Goal: Find specific page/section: Find specific page/section

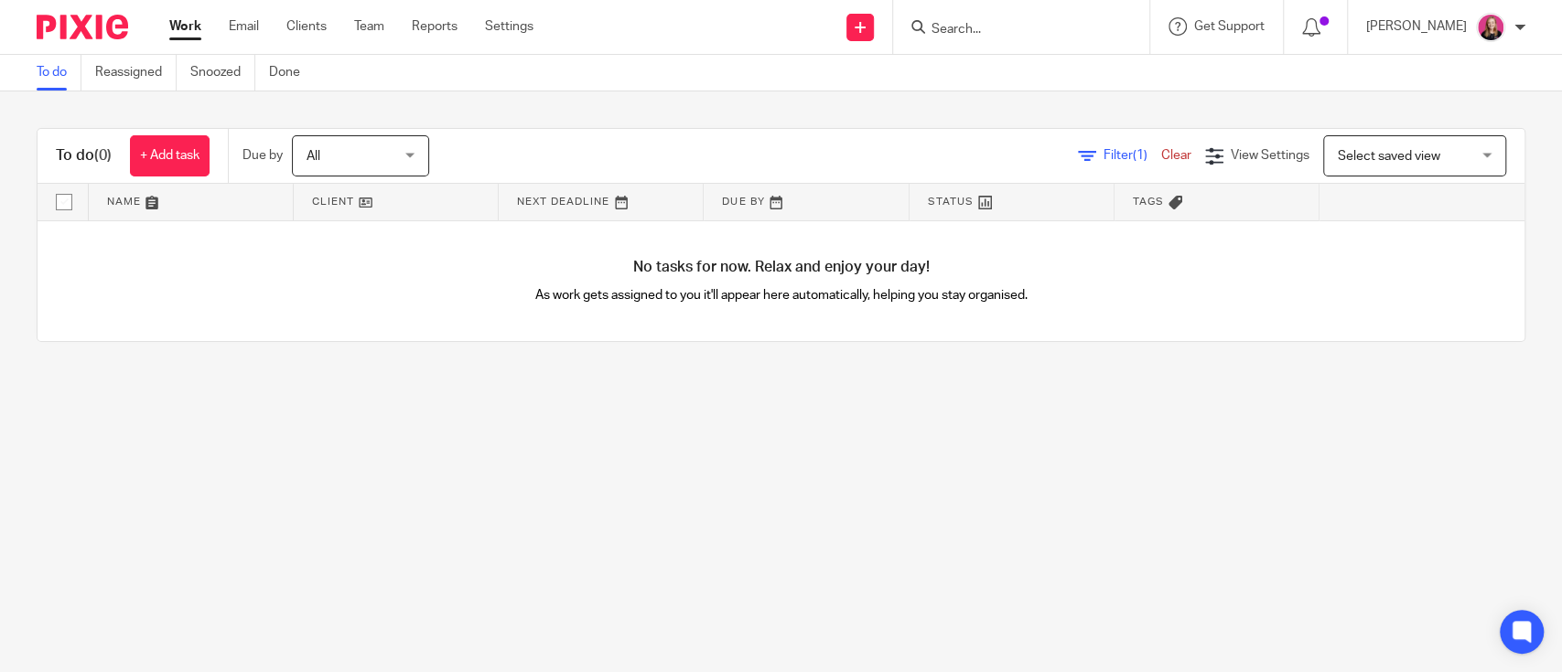
click at [190, 32] on link "Work" at bounding box center [185, 26] width 32 height 18
click at [975, 30] on input "Search" at bounding box center [1012, 30] width 165 height 16
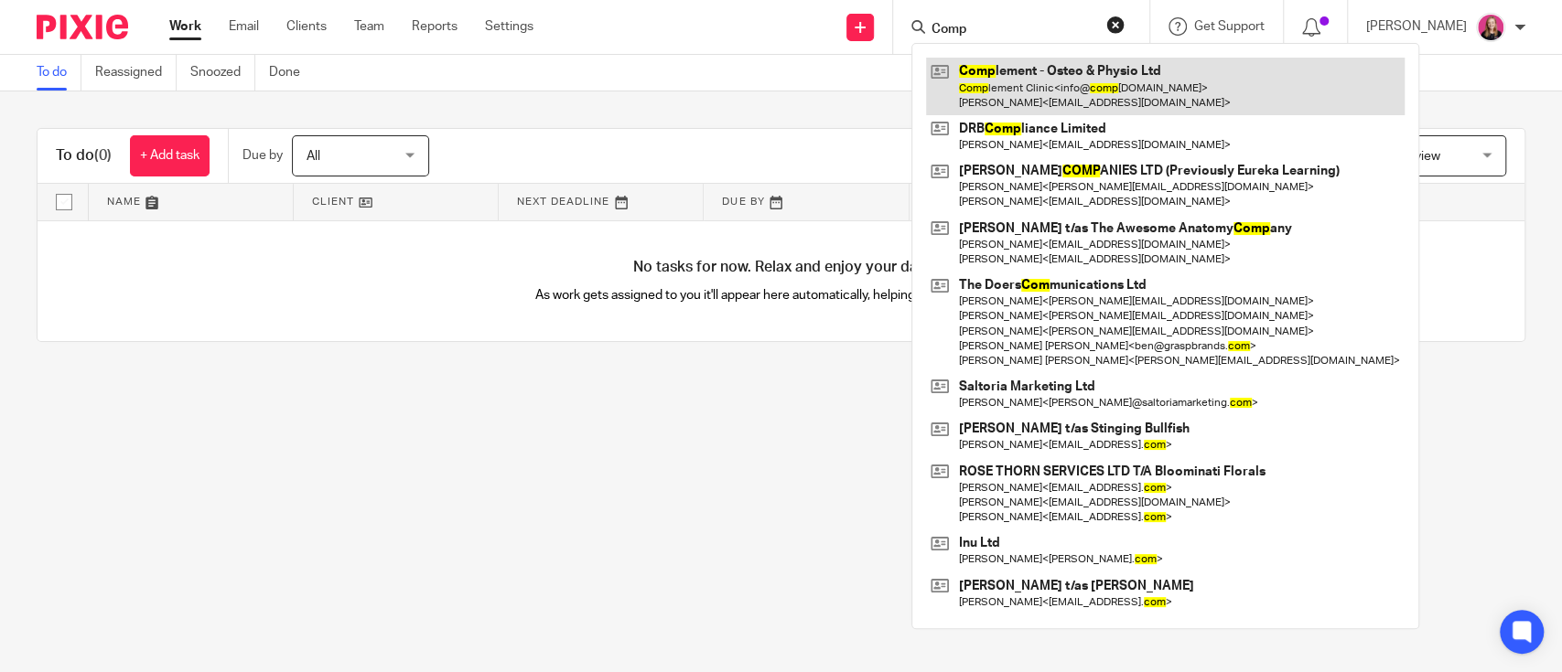
type input "Comp"
click at [1022, 60] on link at bounding box center [1165, 86] width 478 height 57
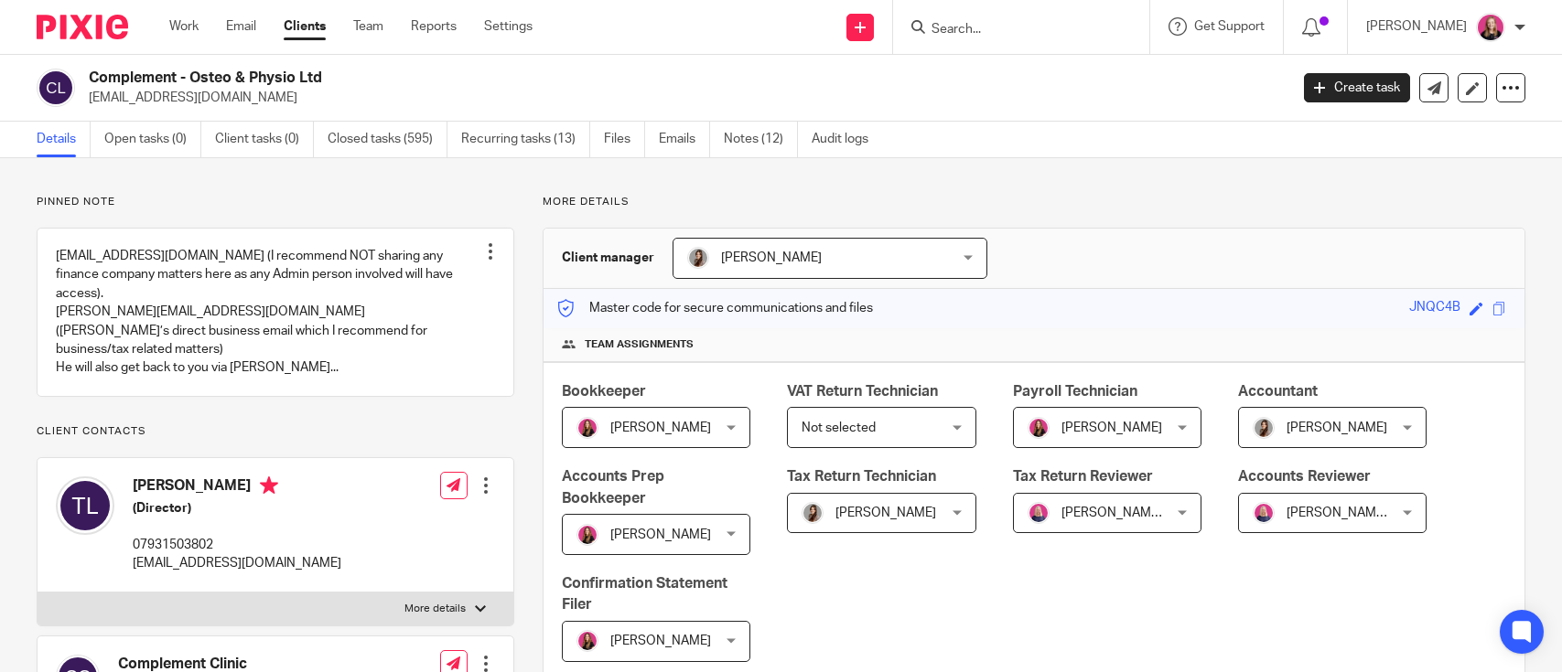
click at [493, 143] on link "Recurring tasks (13)" at bounding box center [525, 140] width 129 height 36
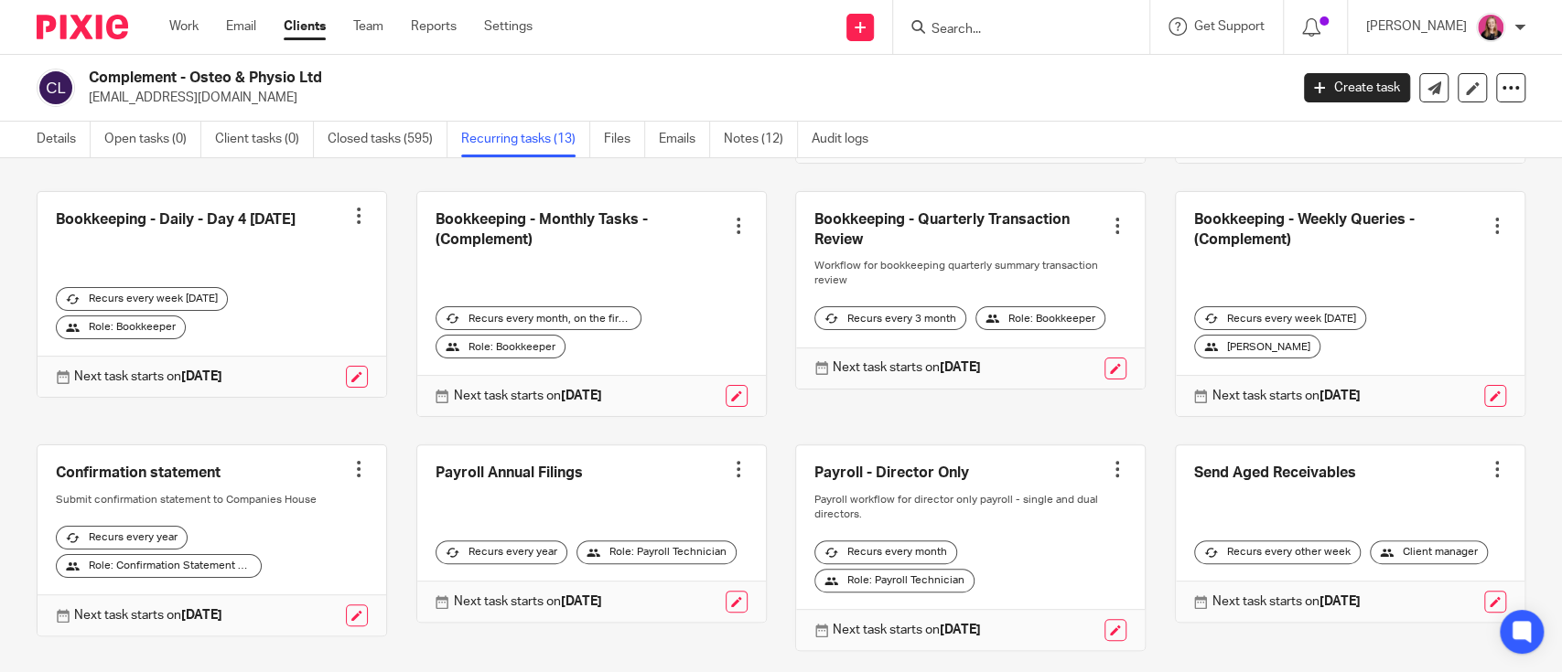
scroll to position [565, 0]
